Goal: Find specific page/section: Find specific page/section

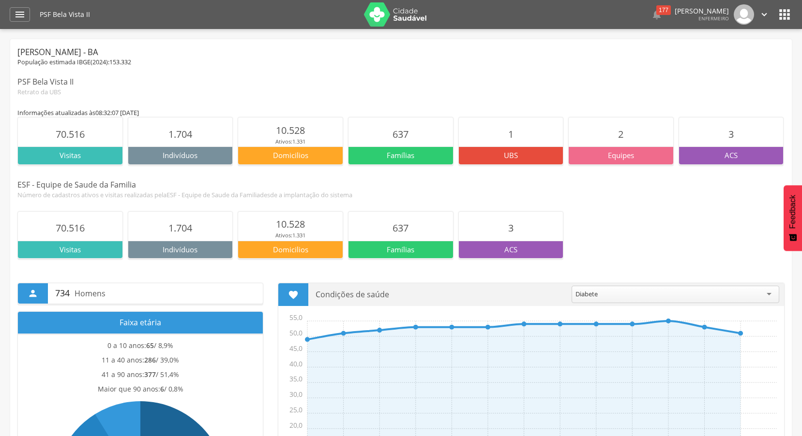
click at [88, 156] on p "Visitas" at bounding box center [70, 155] width 105 height 10
click at [110, 159] on p "Visitas" at bounding box center [70, 155] width 105 height 10
click at [20, 10] on icon "" at bounding box center [20, 15] width 12 height 12
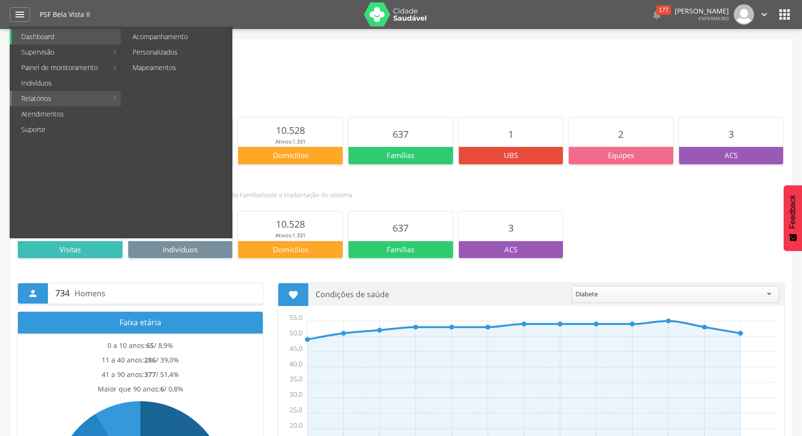
click at [62, 98] on link "Relatórios" at bounding box center [60, 98] width 96 height 15
click at [152, 54] on link "Personalizados" at bounding box center [177, 52] width 109 height 15
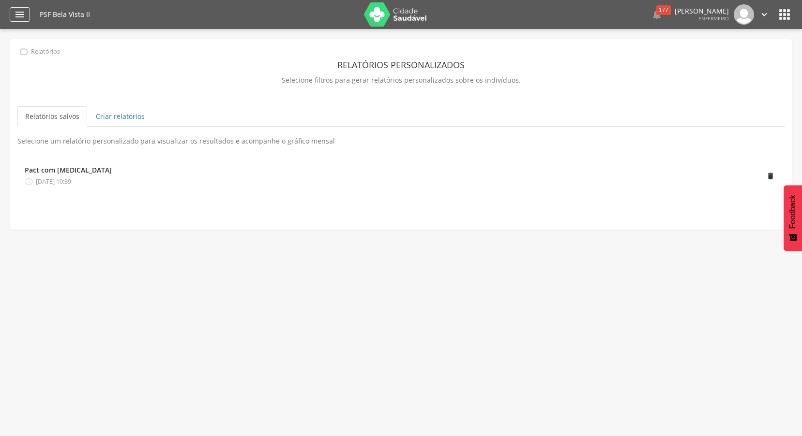
click at [21, 13] on icon "" at bounding box center [20, 15] width 12 height 12
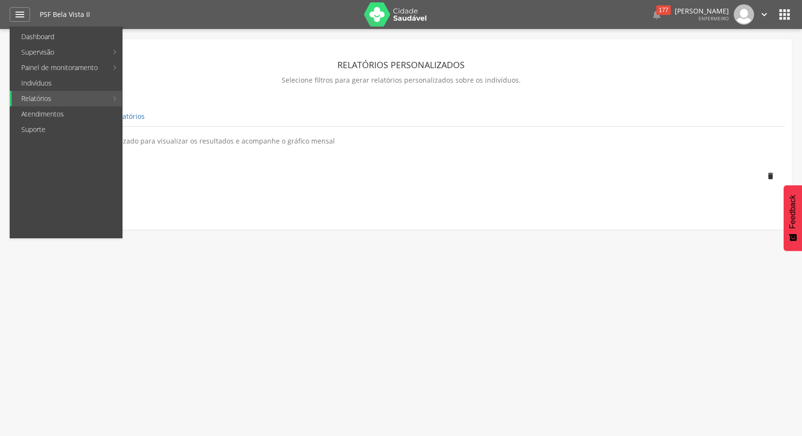
click at [385, 217] on section "**********" at bounding box center [401, 135] width 782 height 192
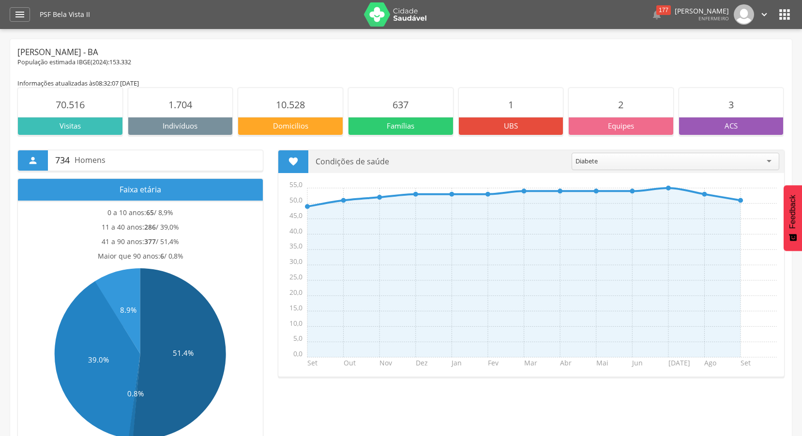
click at [787, 18] on icon "" at bounding box center [784, 14] width 15 height 15
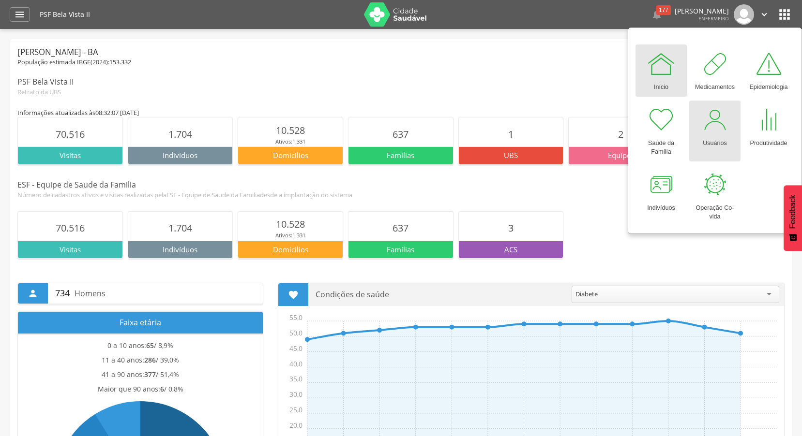
click at [718, 141] on div "Usuários" at bounding box center [715, 142] width 24 height 14
